Goal: Task Accomplishment & Management: Use online tool/utility

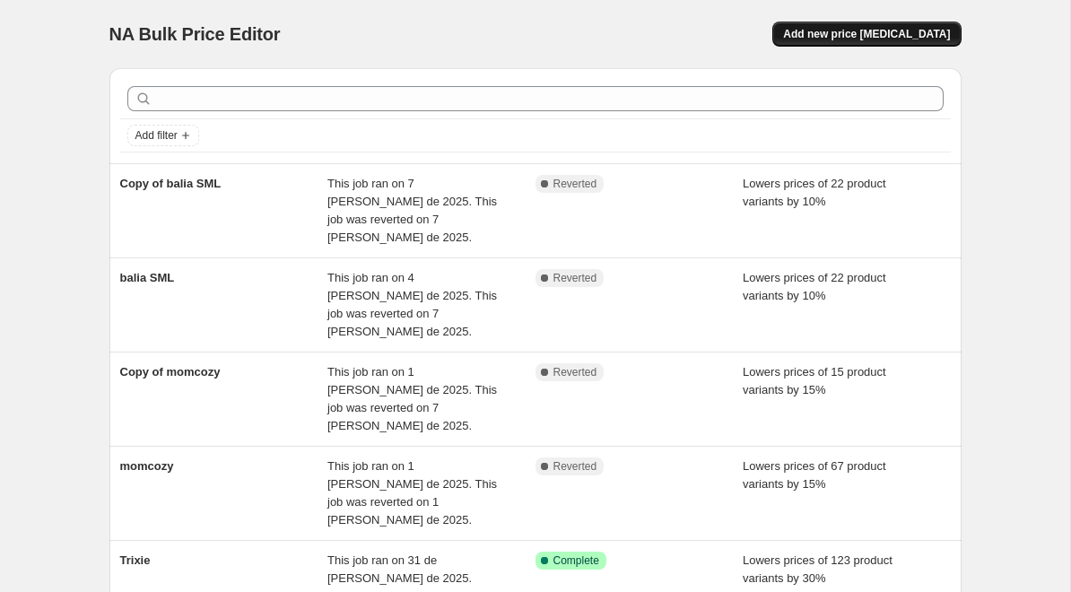
click at [860, 30] on span "Add new price [MEDICAL_DATA]" at bounding box center [866, 34] width 167 height 14
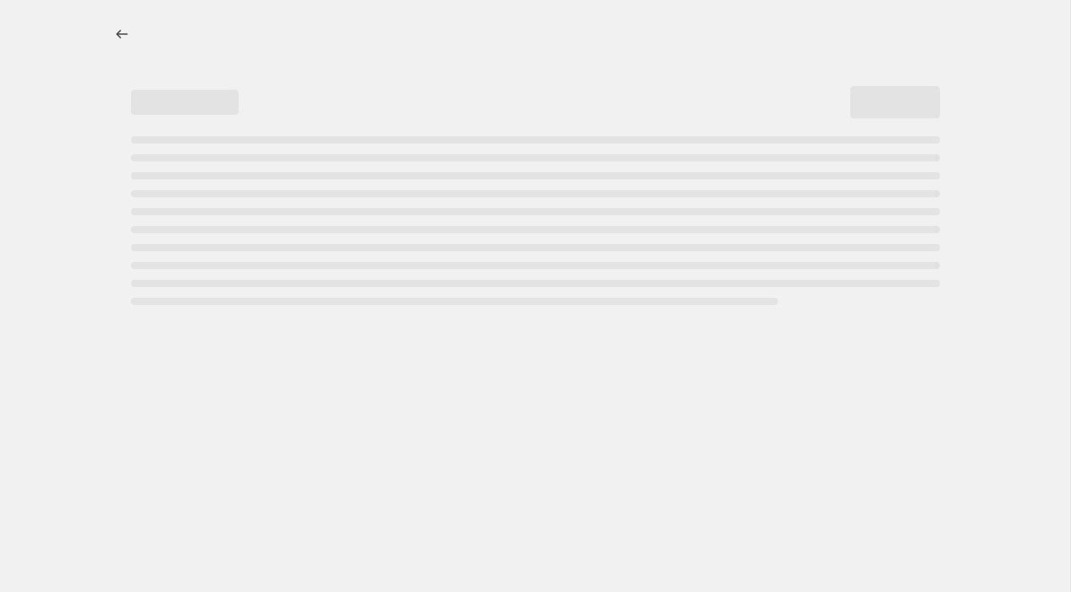
select select "percentage"
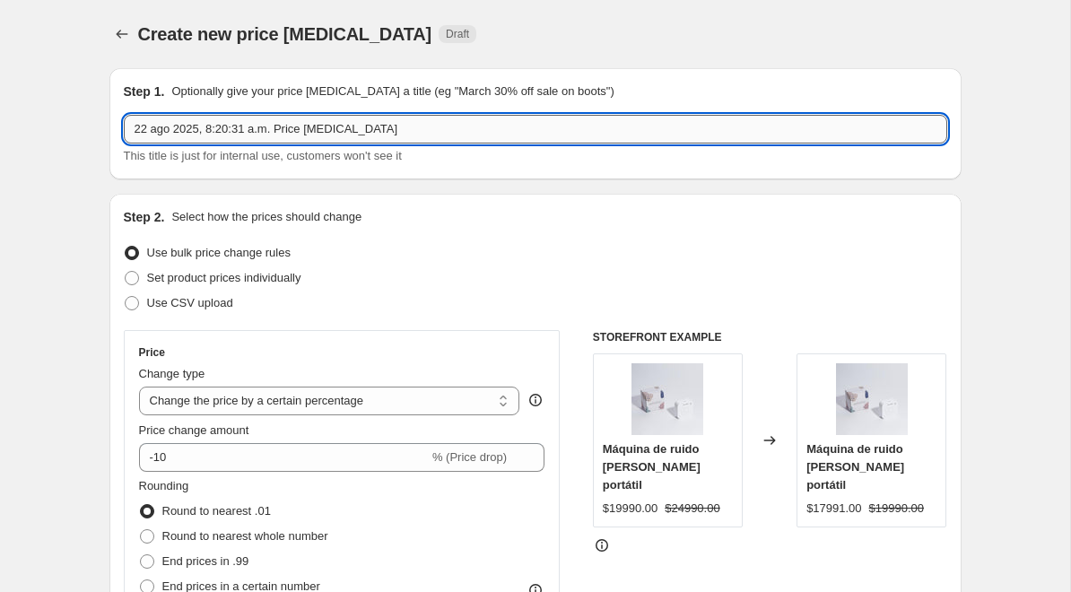
click at [214, 139] on input "22 ago 2025, 8:20:31 a.m. Price [MEDICAL_DATA]" at bounding box center [535, 129] width 823 height 29
paste input "doona25off"
type input "doona25off"
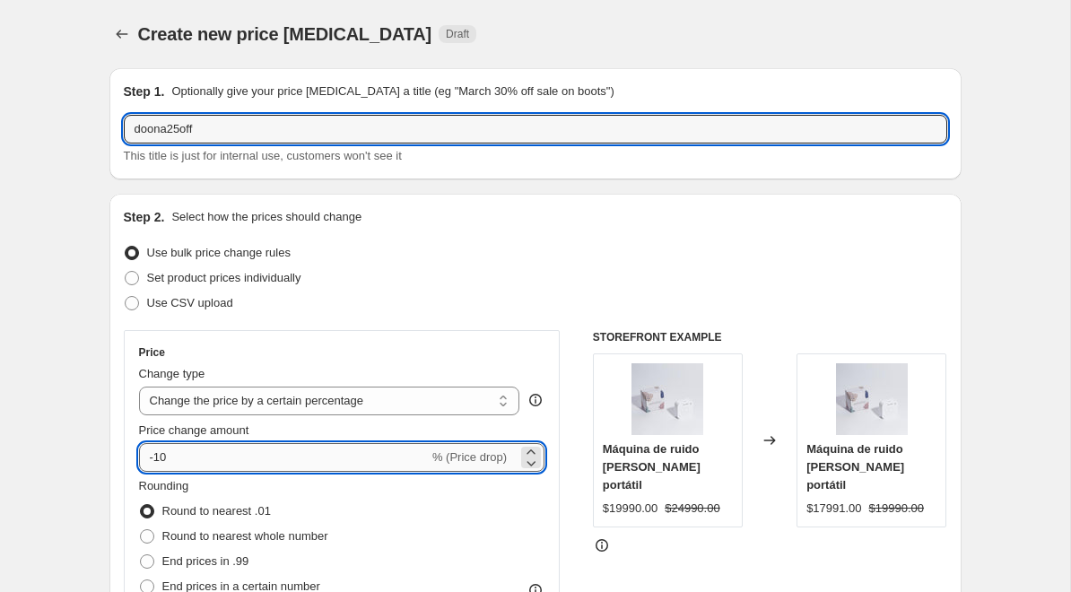
click at [178, 455] on input "-10" at bounding box center [284, 457] width 290 height 29
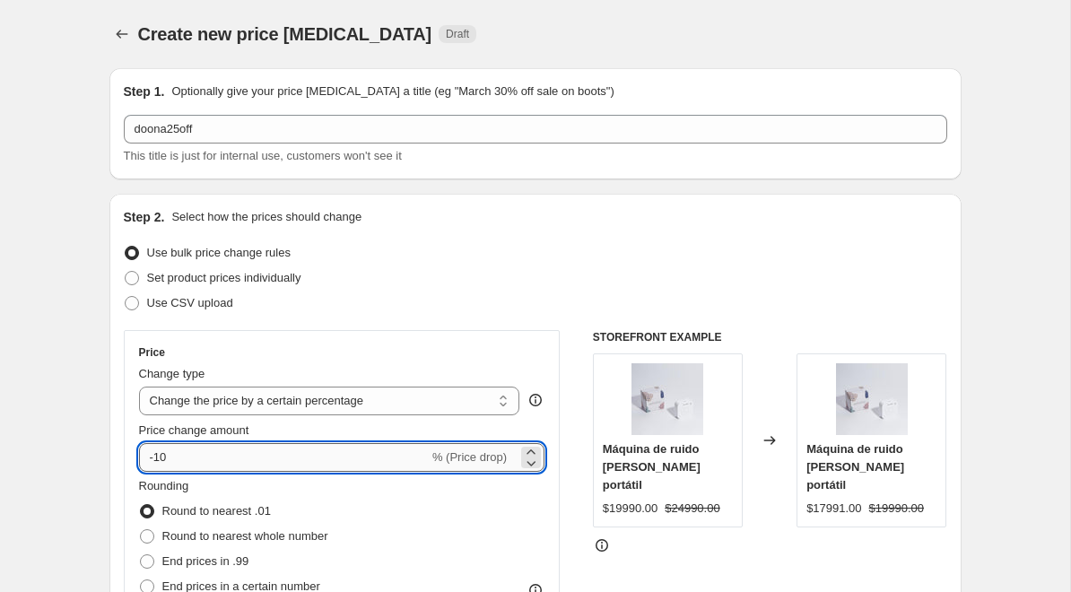
type input "-1"
type input "-25"
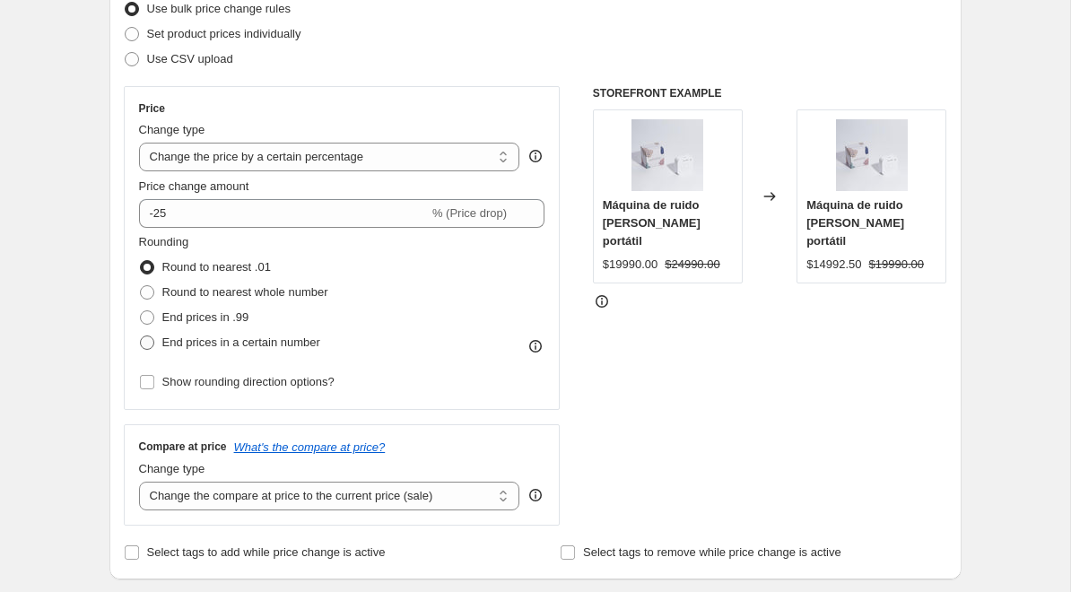
scroll to position [259, 0]
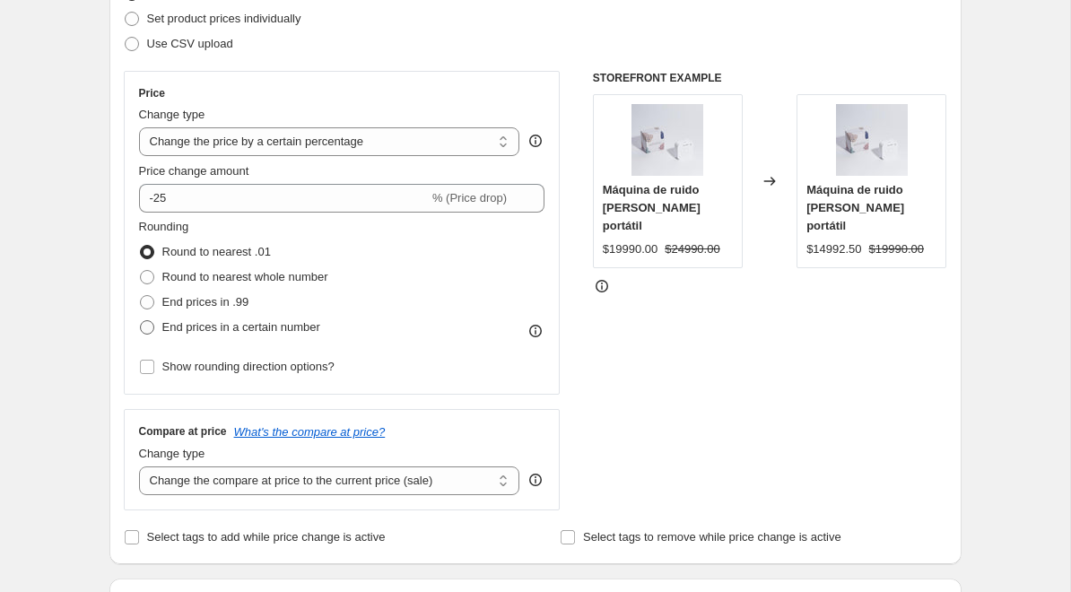
click at [169, 327] on span "End prices in a certain number" at bounding box center [241, 326] width 158 height 13
click at [141, 321] on input "End prices in a certain number" at bounding box center [140, 320] width 1 height 1
radio input "true"
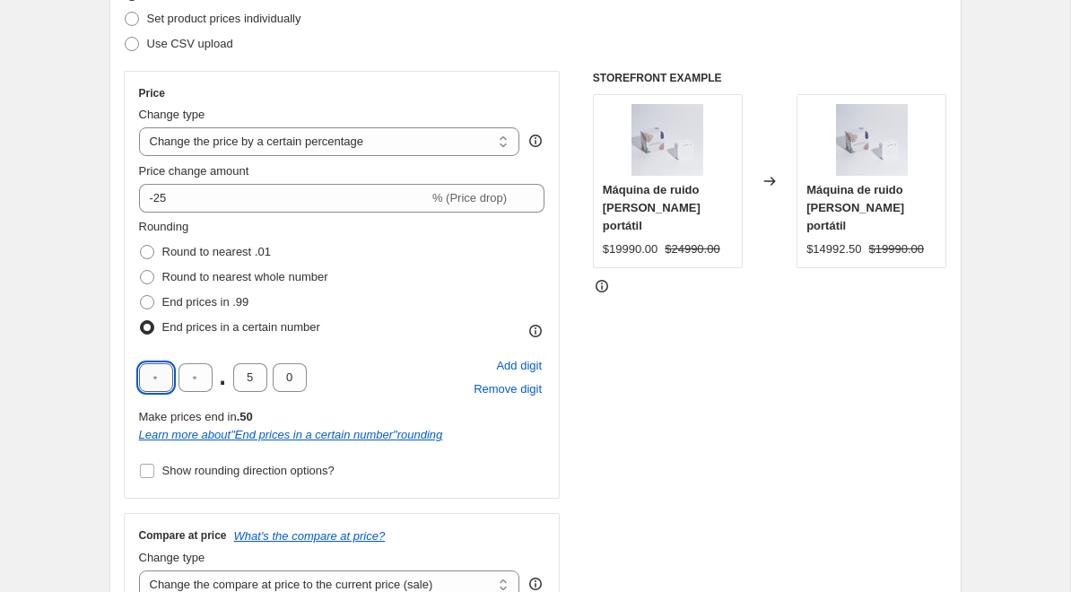
click at [159, 378] on input "text" at bounding box center [156, 377] width 34 height 29
type input "0"
click at [156, 378] on input "0" at bounding box center [156, 377] width 34 height 29
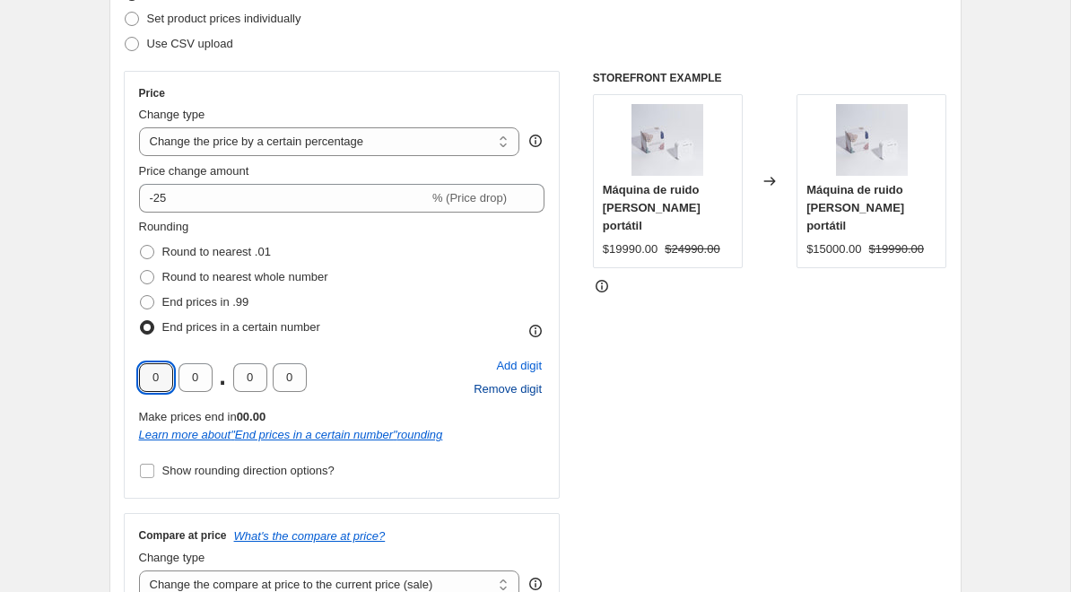
click at [511, 390] on span "Remove digit" at bounding box center [507, 389] width 68 height 18
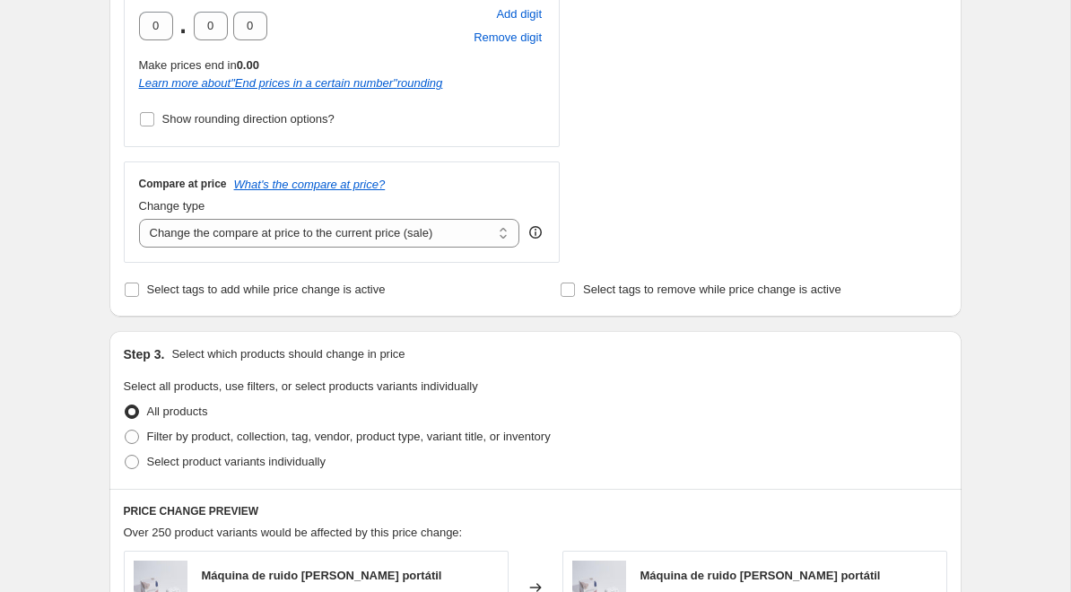
scroll to position [734, 0]
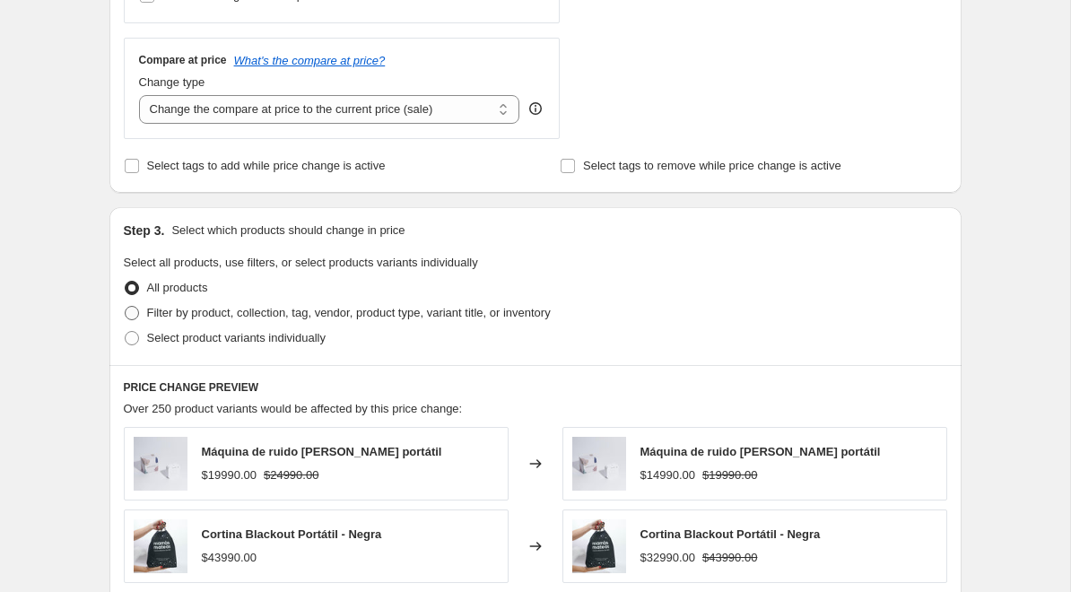
click at [203, 319] on span "Filter by product, collection, tag, vendor, product type, variant title, or inv…" at bounding box center [349, 313] width 404 height 18
click at [126, 307] on input "Filter by product, collection, tag, vendor, product type, variant title, or inv…" at bounding box center [125, 306] width 1 height 1
radio input "true"
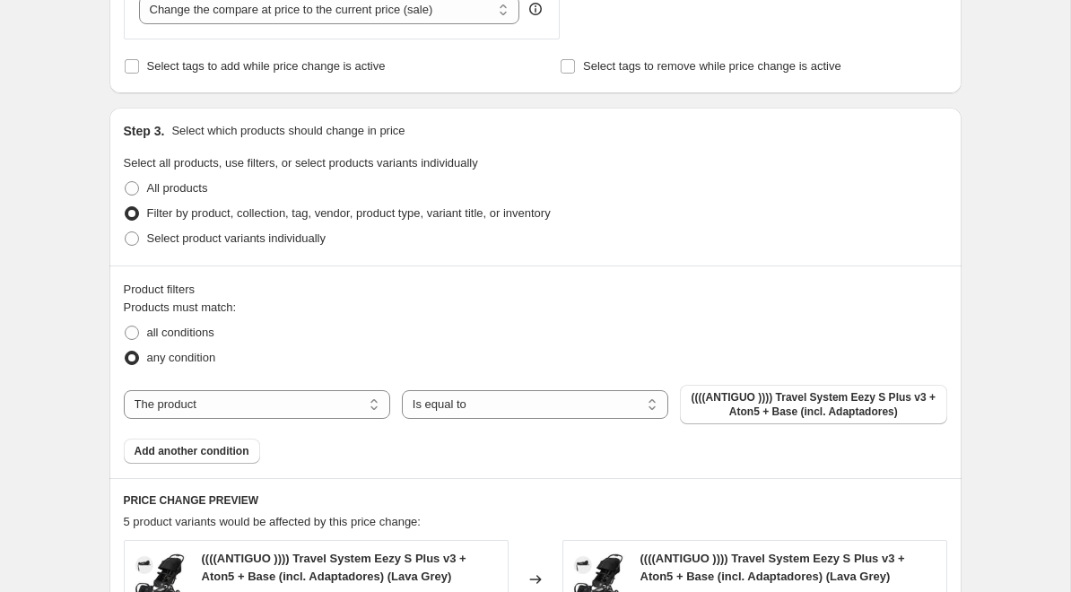
scroll to position [841, 0]
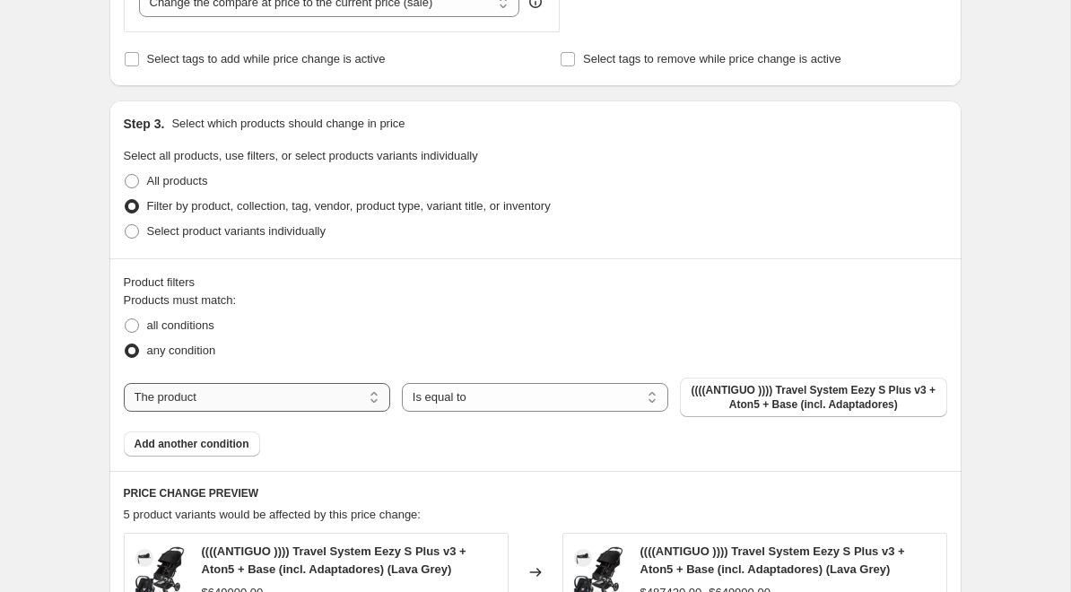
click at [287, 398] on select "The product The product's collection The product's tag The product's vendor The…" at bounding box center [257, 397] width 266 height 29
select select "tag"
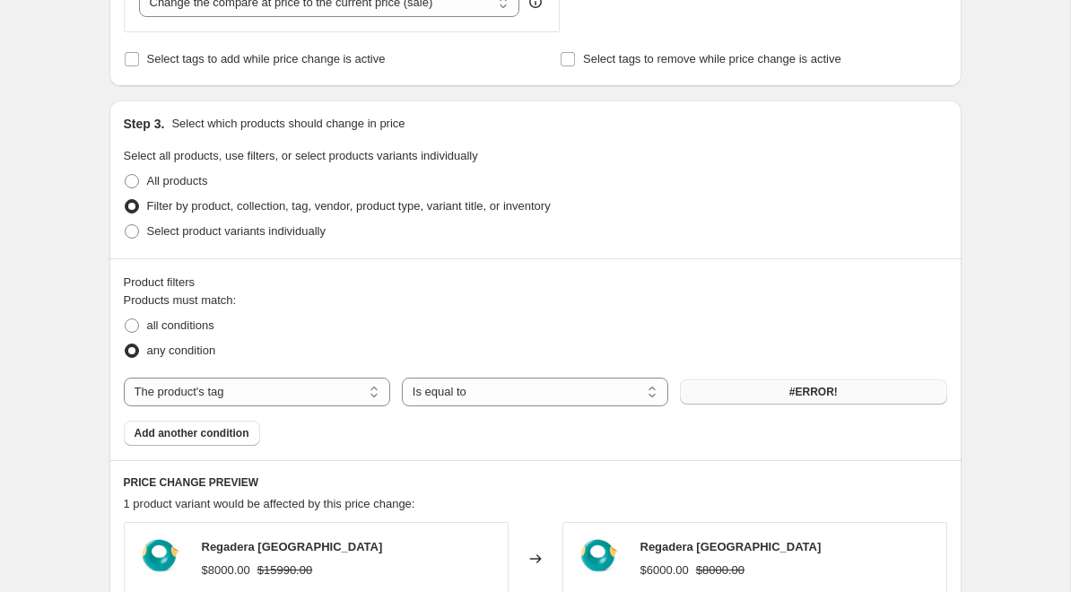
click at [776, 395] on button "#ERROR!" at bounding box center [813, 391] width 266 height 25
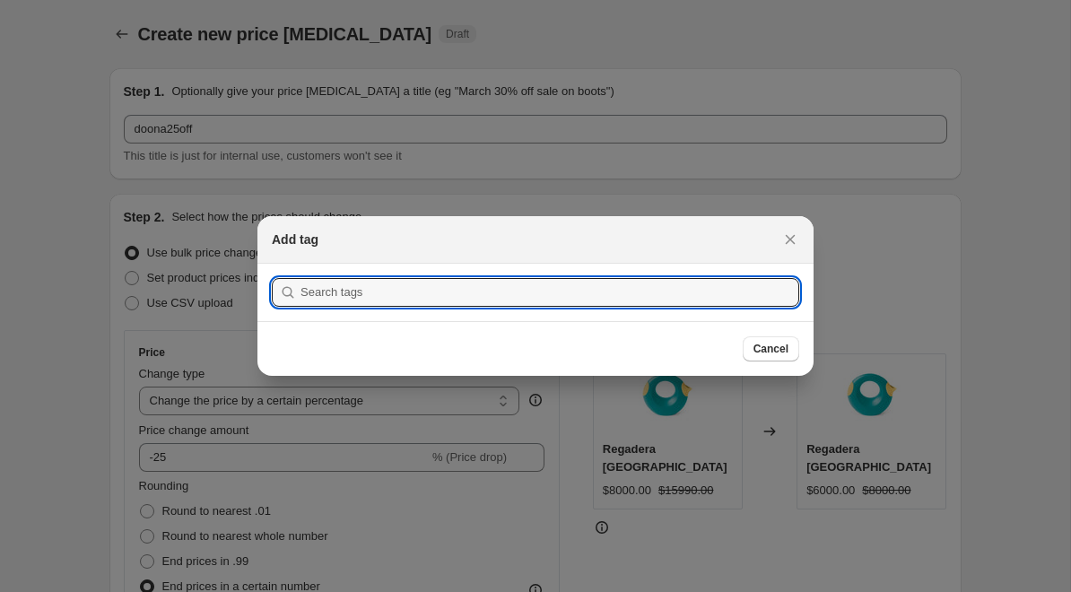
scroll to position [0, 0]
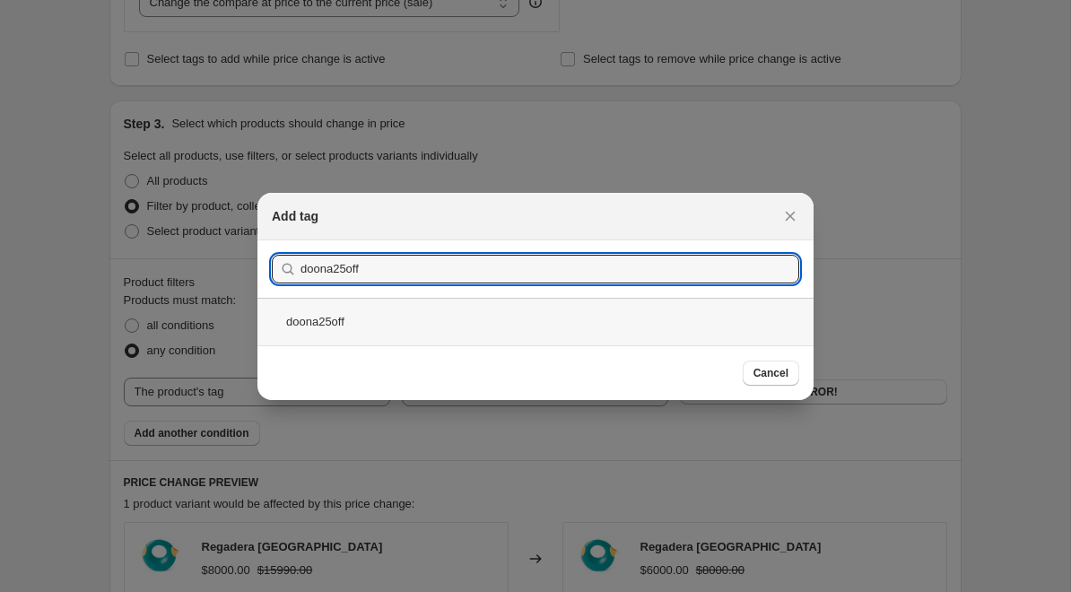
type input "doona25off"
click at [370, 316] on div "doona25off" at bounding box center [535, 322] width 556 height 48
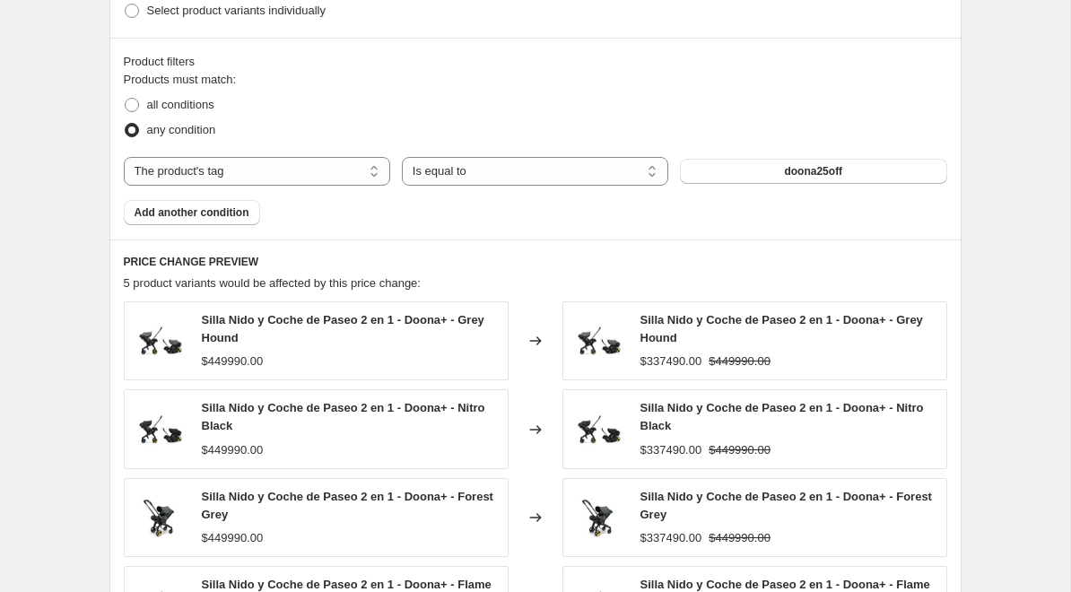
scroll to position [1535, 0]
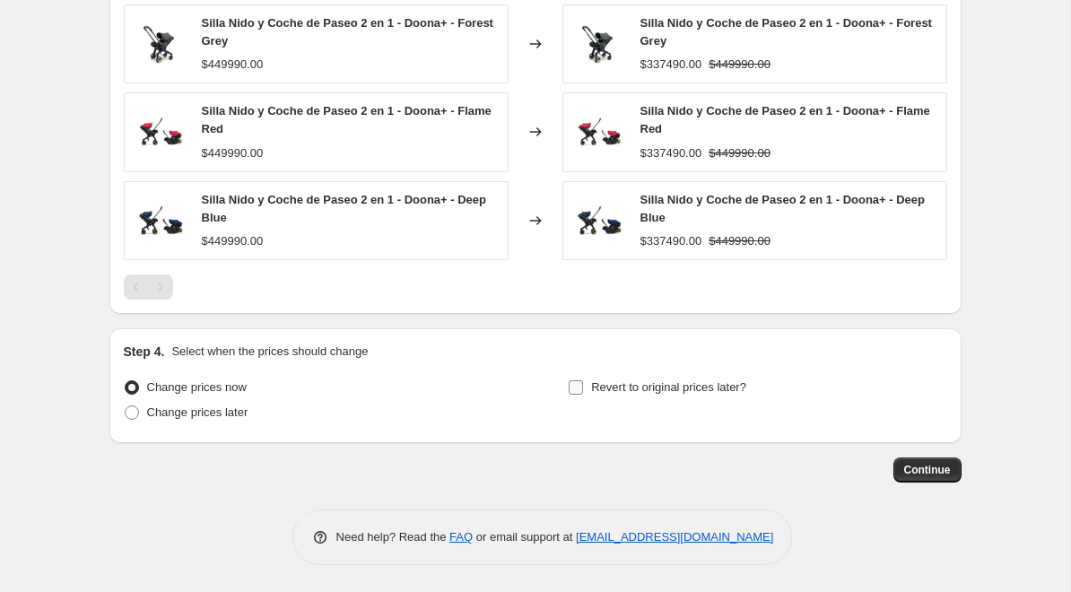
click at [602, 392] on span "Revert to original prices later?" at bounding box center [668, 386] width 155 height 13
click at [583, 392] on input "Revert to original prices later?" at bounding box center [576, 387] width 14 height 14
checkbox input "true"
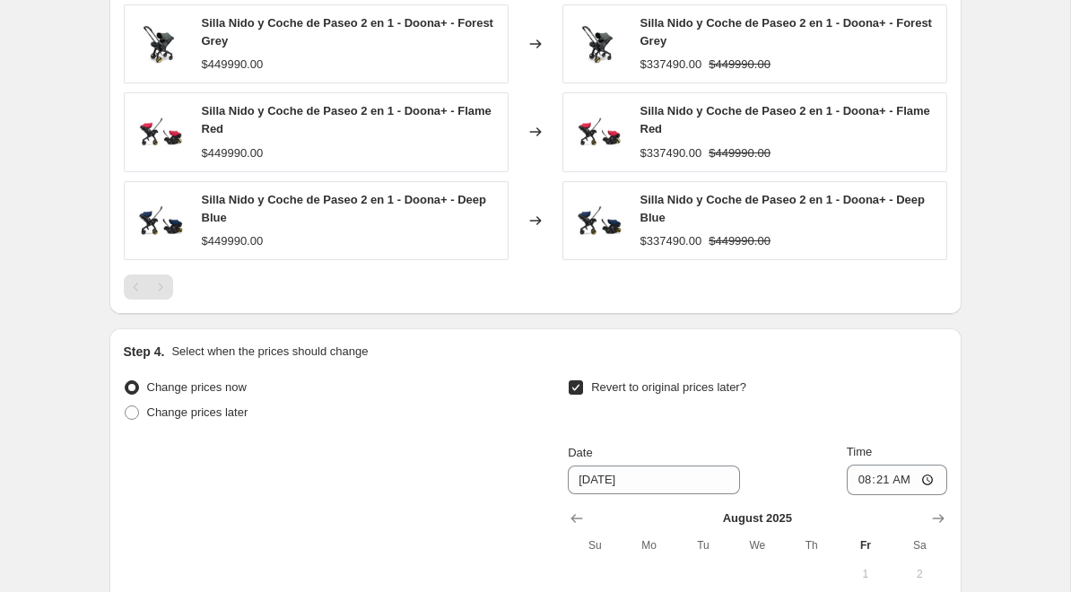
scroll to position [1871, 0]
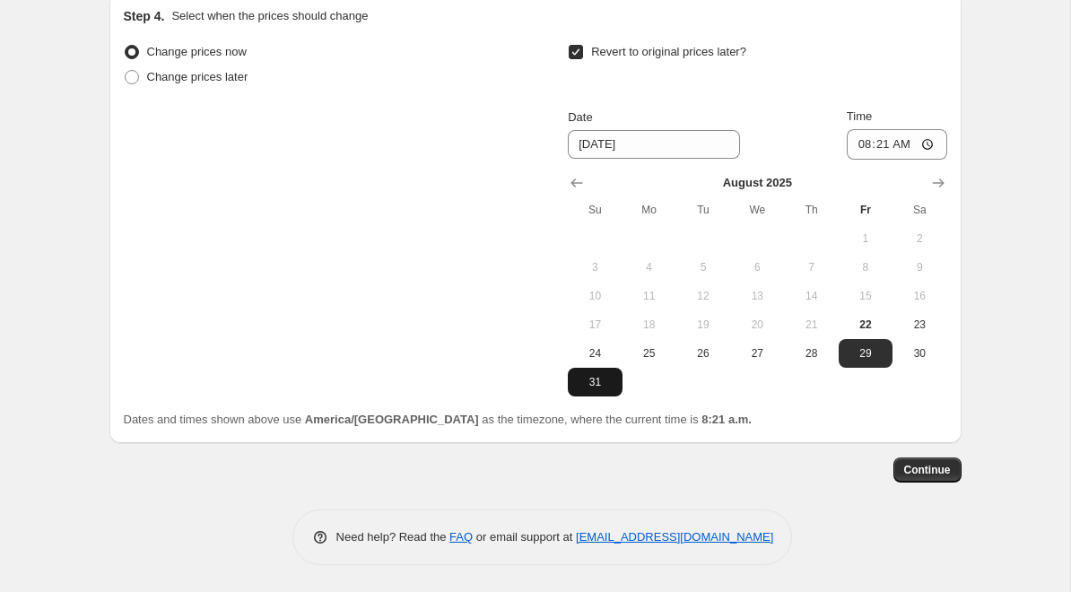
click at [595, 387] on span "31" at bounding box center [594, 382] width 39 height 14
type input "[DATE]"
click at [867, 146] on input "08:21" at bounding box center [897, 144] width 100 height 30
type input "23:59"
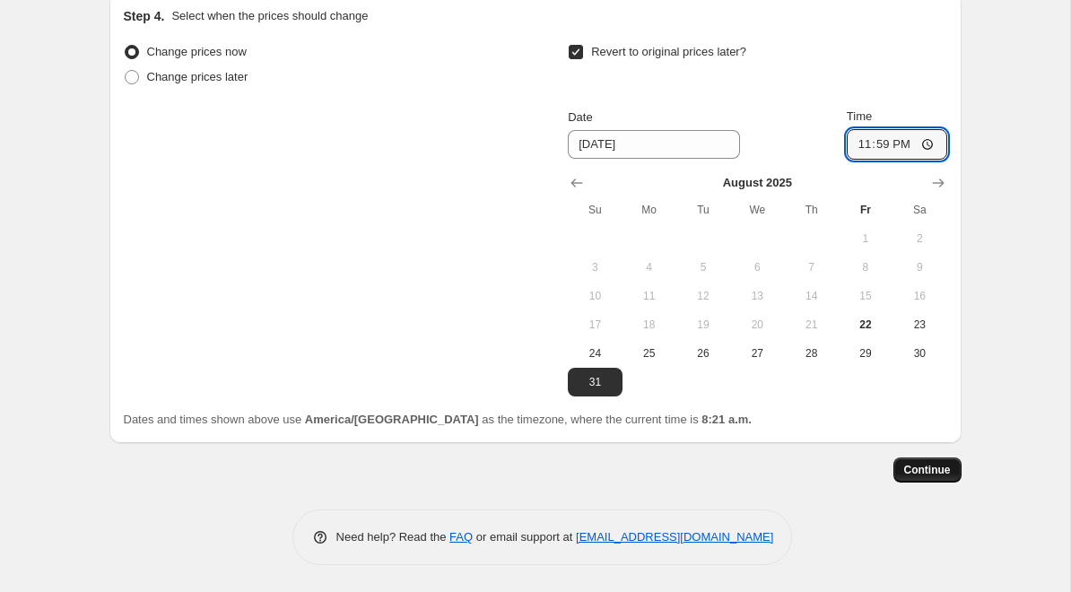
click at [934, 474] on span "Continue" at bounding box center [927, 470] width 47 height 14
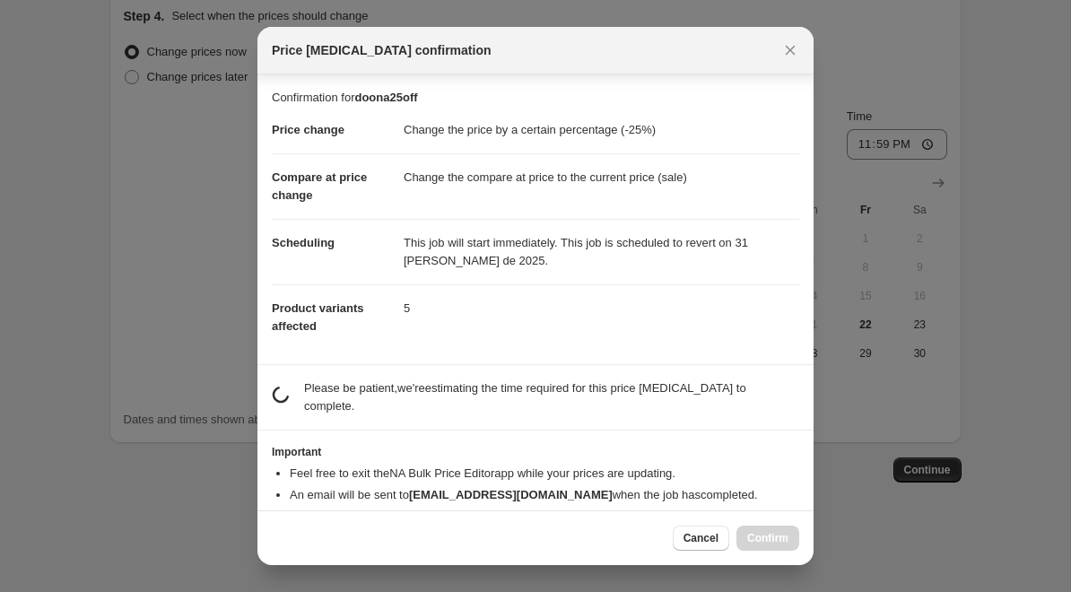
scroll to position [15, 0]
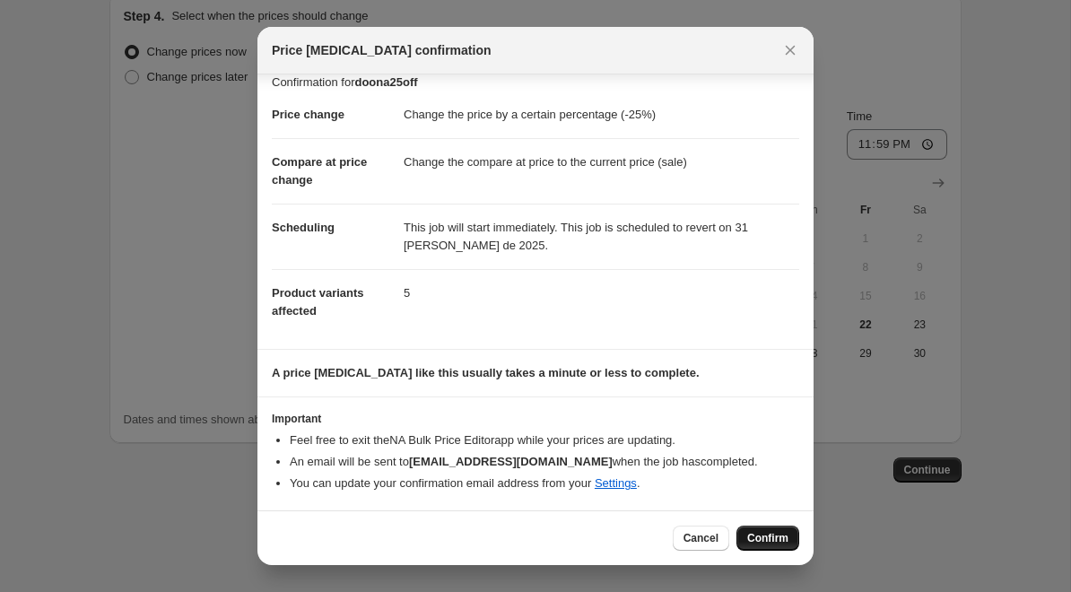
click at [751, 534] on span "Confirm" at bounding box center [767, 538] width 41 height 14
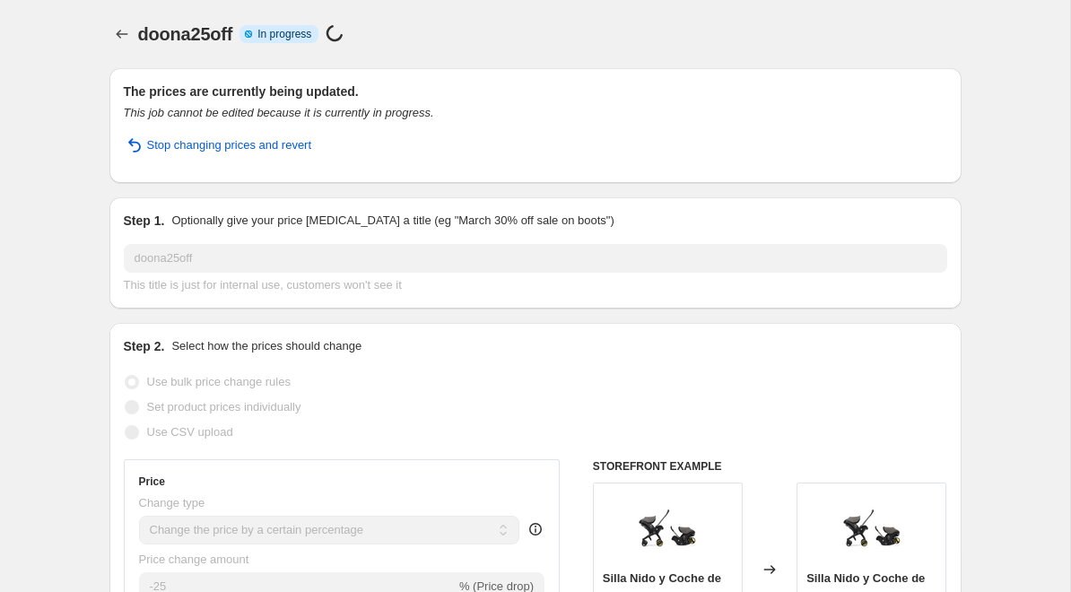
select select "percentage"
select select "tag"
